Goal: Complete application form

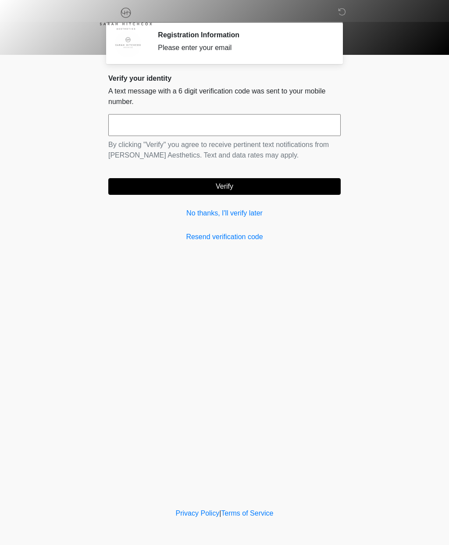
click at [255, 212] on link "No thanks, I'll verify later" at bounding box center [224, 213] width 233 height 11
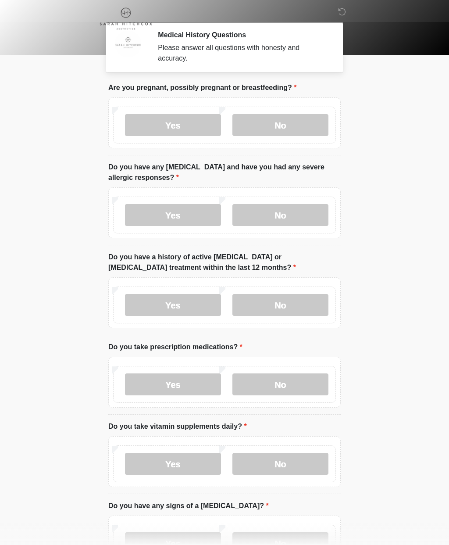
click at [301, 122] on label "No" at bounding box center [281, 125] width 96 height 22
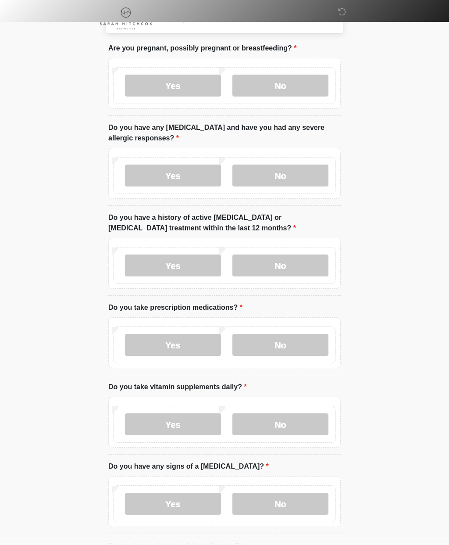
scroll to position [38, 0]
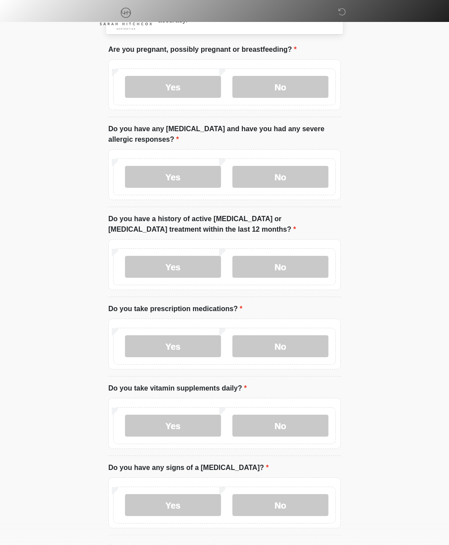
click at [289, 179] on label "No" at bounding box center [281, 177] width 96 height 22
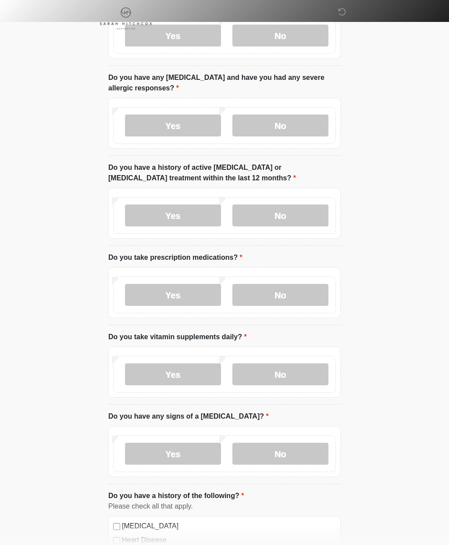
scroll to position [91, 0]
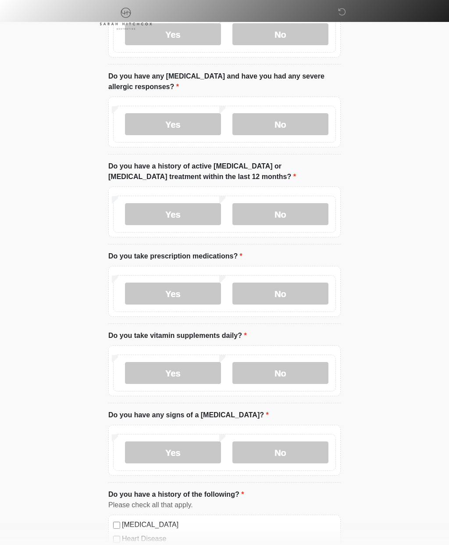
click at [298, 219] on label "No" at bounding box center [281, 214] width 96 height 22
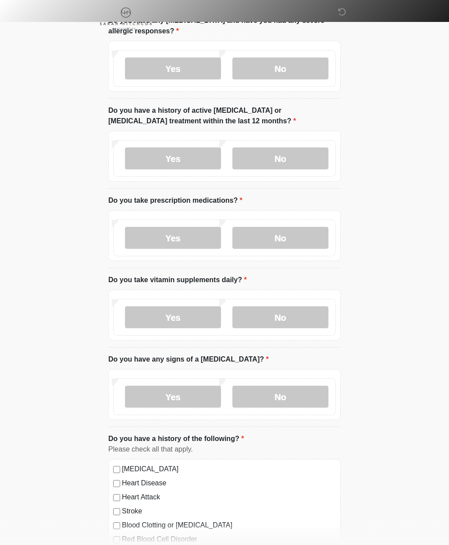
scroll to position [147, 0]
click at [204, 241] on label "Yes" at bounding box center [173, 238] width 96 height 22
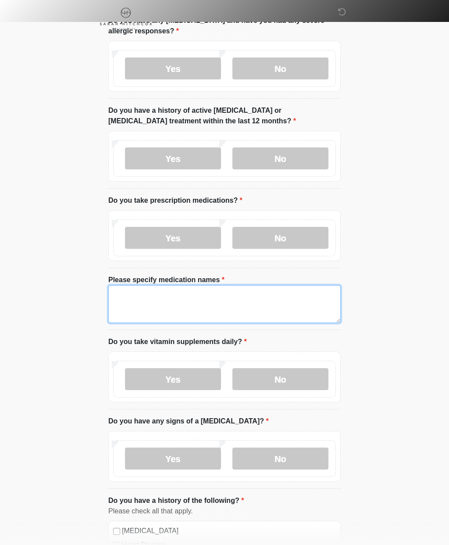
click at [240, 298] on textarea "Please specify medication names" at bounding box center [224, 304] width 233 height 38
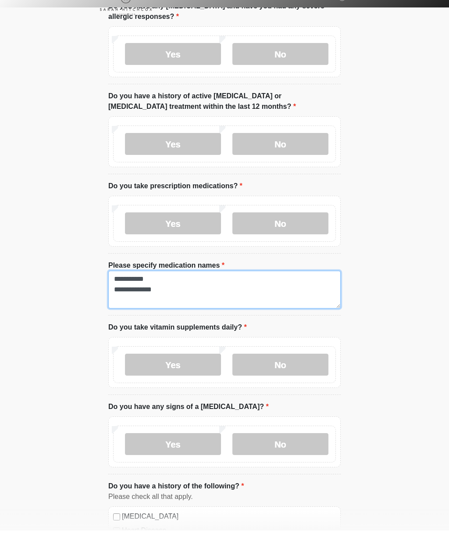
click at [141, 296] on textarea "**********" at bounding box center [224, 304] width 233 height 38
click at [157, 295] on textarea "**********" at bounding box center [224, 304] width 233 height 38
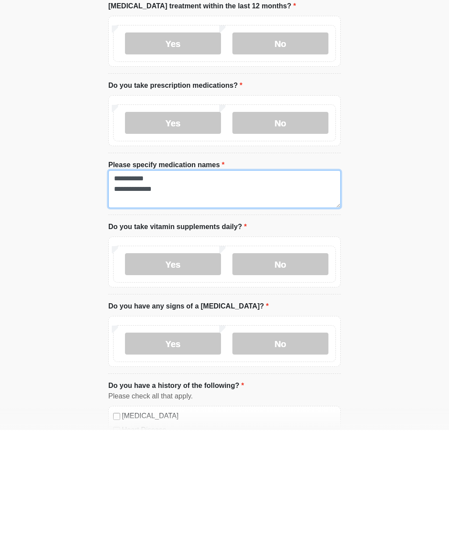
type textarea "**********"
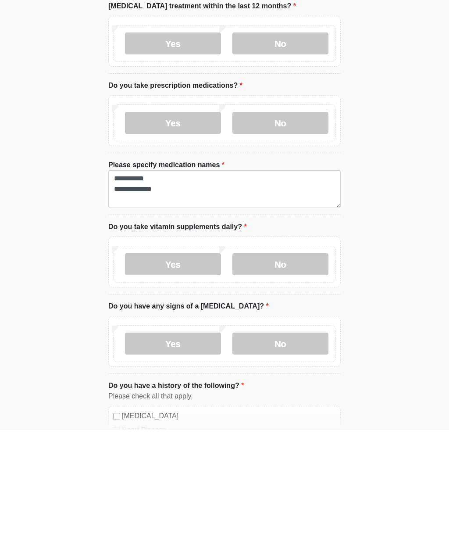
click at [372, 246] on body "Medical History Questions Please answer all questions with honesty and accuracy…" at bounding box center [224, 125] width 449 height 545
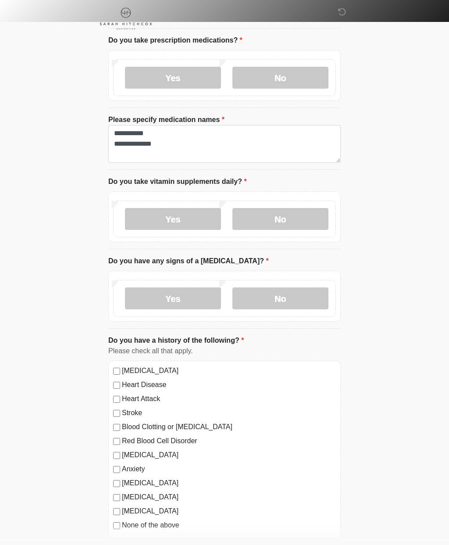
scroll to position [310, 0]
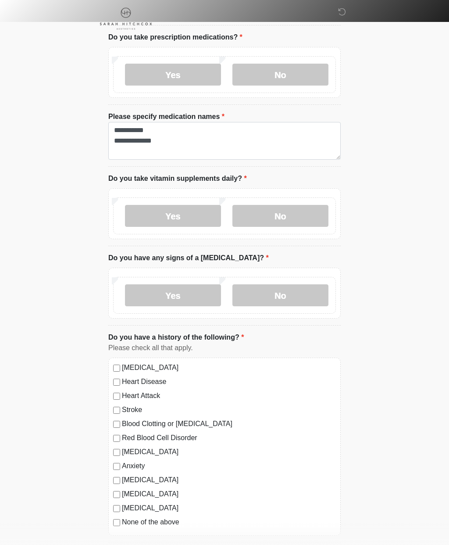
click at [296, 217] on label "No" at bounding box center [281, 216] width 96 height 22
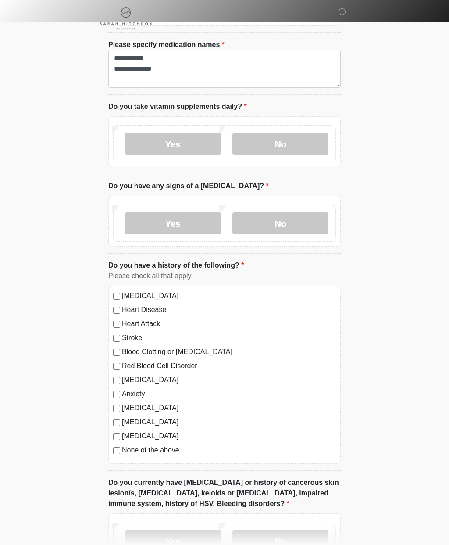
click at [294, 224] on label "No" at bounding box center [281, 224] width 96 height 22
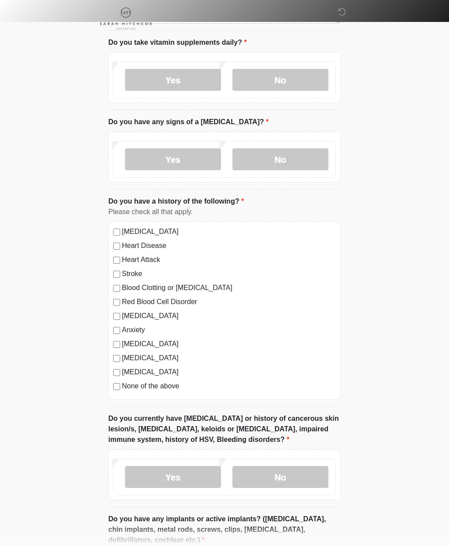
scroll to position [445, 0]
click at [122, 312] on label "[MEDICAL_DATA]" at bounding box center [229, 316] width 214 height 11
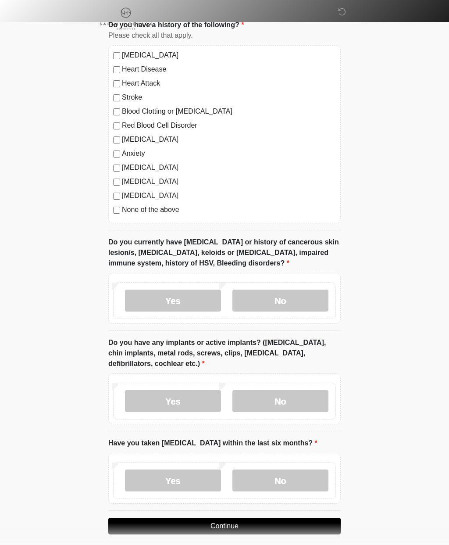
scroll to position [622, 0]
click at [293, 299] on label "No" at bounding box center [281, 301] width 96 height 22
click at [303, 396] on label "No" at bounding box center [281, 401] width 96 height 22
click at [291, 477] on label "No" at bounding box center [281, 481] width 96 height 22
click at [275, 519] on button "Continue" at bounding box center [224, 526] width 233 height 17
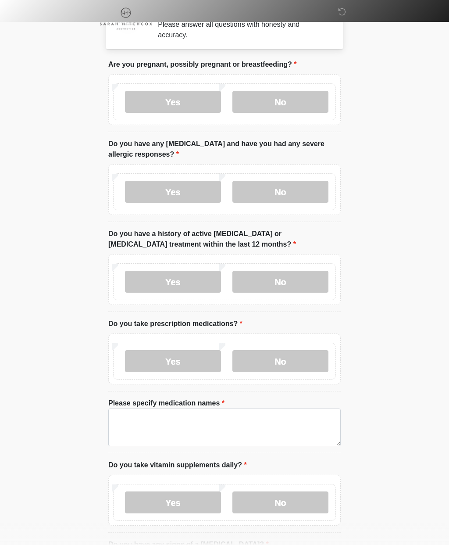
scroll to position [0, 0]
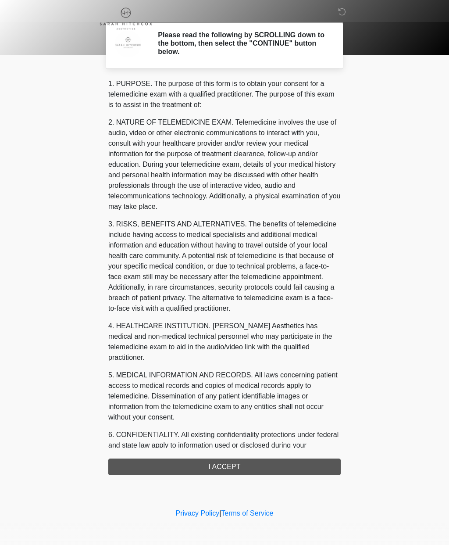
click at [261, 464] on div "1. PURPOSE. The purpose of this form is to obtain your consent for a telemedici…" at bounding box center [224, 277] width 233 height 397
click at [241, 461] on div "1. PURPOSE. The purpose of this form is to obtain your consent for a telemedici…" at bounding box center [224, 277] width 233 height 397
click at [208, 465] on div "1. PURPOSE. The purpose of this form is to obtain your consent for a telemedici…" at bounding box center [224, 277] width 233 height 397
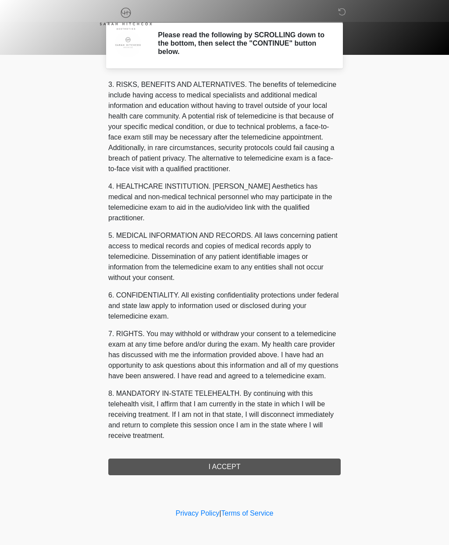
scroll to position [150, 0]
click at [223, 463] on button "I ACCEPT" at bounding box center [224, 466] width 233 height 17
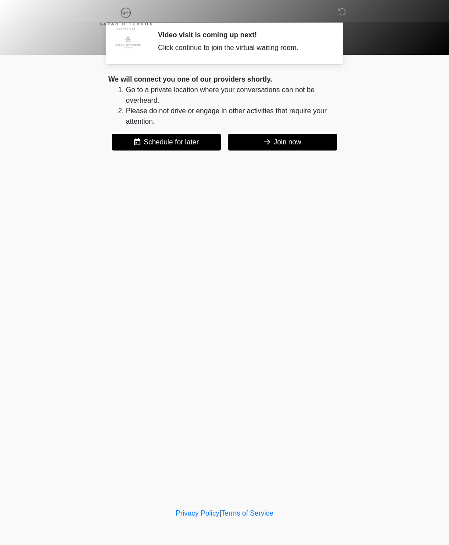
click at [280, 139] on button "Join now" at bounding box center [282, 142] width 109 height 17
